Goal: Information Seeking & Learning: Find specific fact

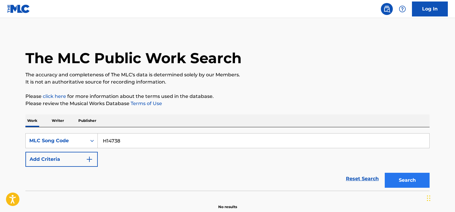
scroll to position [29, 0]
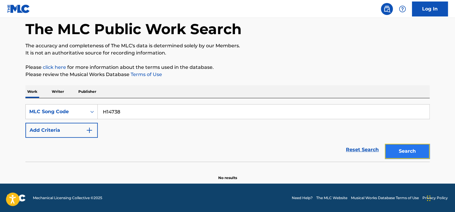
click at [414, 155] on button "Search" at bounding box center [407, 151] width 45 height 15
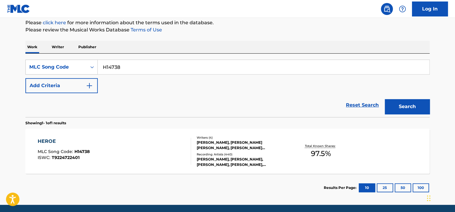
scroll to position [95, 0]
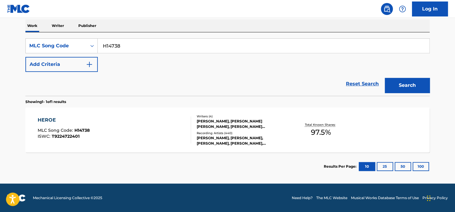
click at [79, 120] on div "HEROE" at bounding box center [64, 119] width 52 height 7
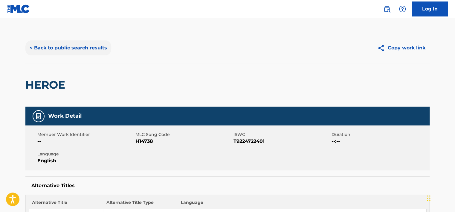
click at [61, 53] on button "< Back to public search results" at bounding box center [68, 47] width 86 height 15
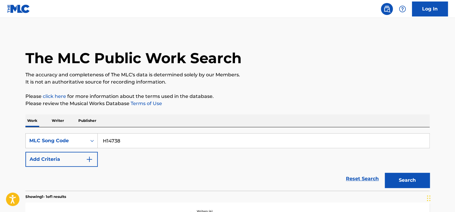
scroll to position [79, 0]
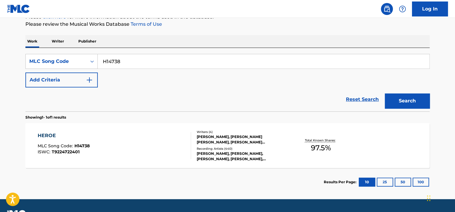
click at [110, 58] on input "H14738" at bounding box center [264, 61] width 332 height 14
paste input "LR61OJ"
type input "LR61OJ"
click at [404, 96] on button "Search" at bounding box center [407, 100] width 45 height 15
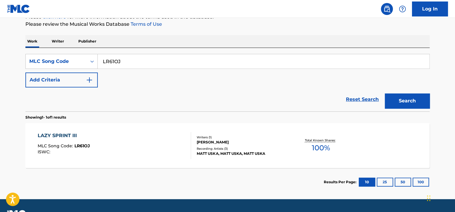
click at [142, 137] on div "LAZY SPRINT III MLC Song Code : LR61OJ ISWC :" at bounding box center [115, 145] width 154 height 27
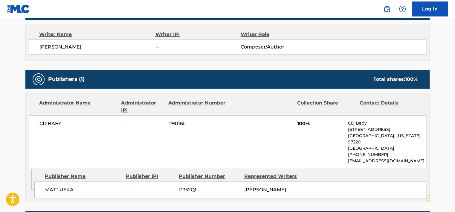
scroll to position [269, 0]
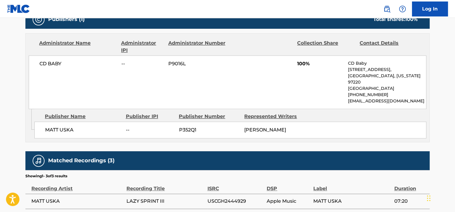
click at [61, 129] on span "MATT USKA" at bounding box center [83, 129] width 76 height 7
copy div "MATT USKA"
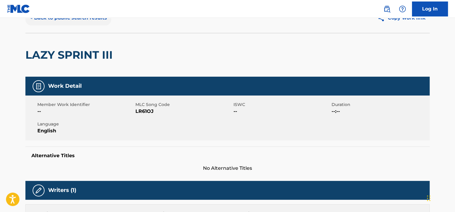
scroll to position [0, 0]
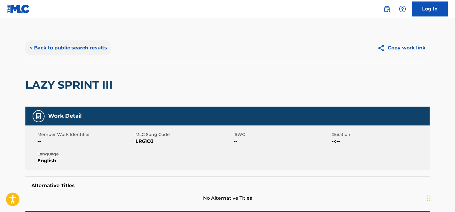
click at [78, 50] on button "< Back to public search results" at bounding box center [68, 47] width 86 height 15
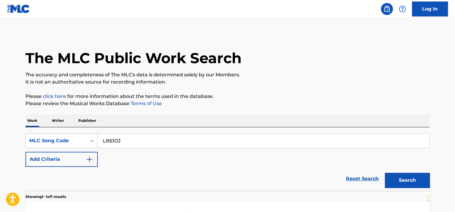
scroll to position [79, 0]
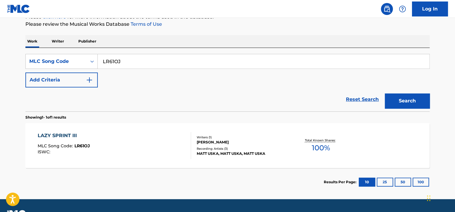
click at [107, 59] on input "LR61OJ" at bounding box center [264, 61] width 332 height 14
paste input "I37J5V"
type input "I37J5V"
click at [397, 100] on button "Search" at bounding box center [407, 100] width 45 height 15
